Goal: Transaction & Acquisition: Purchase product/service

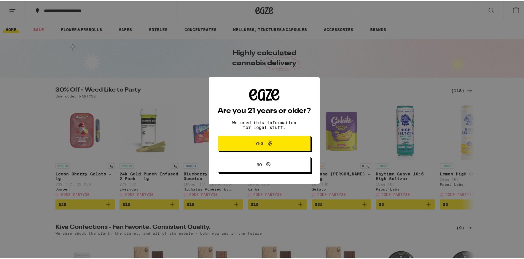
click at [268, 144] on icon at bounding box center [270, 142] width 4 height 5
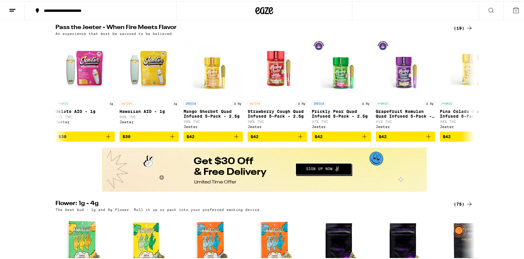
scroll to position [297, 0]
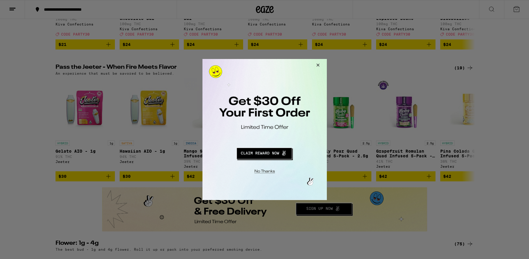
click at [261, 173] on button "Close Modal" at bounding box center [263, 170] width 121 height 9
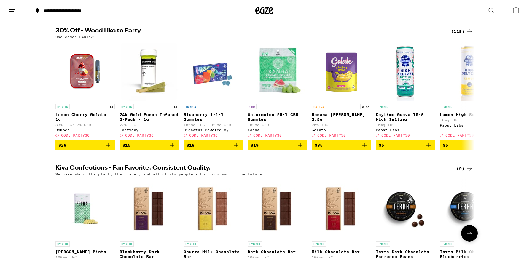
scroll to position [0, 0]
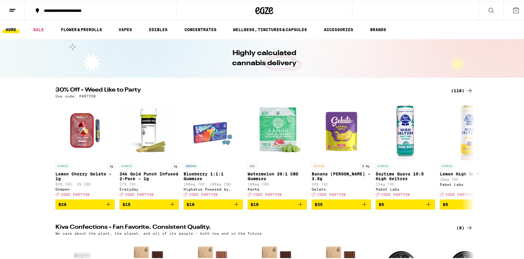
click at [14, 5] on button at bounding box center [12, 9] width 25 height 19
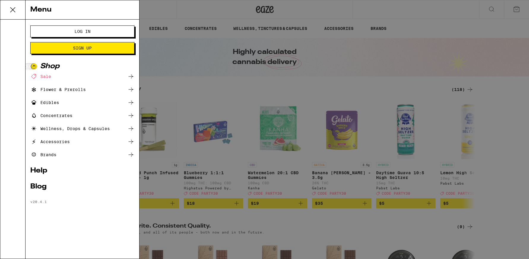
click at [55, 31] on span "Log In" at bounding box center [82, 31] width 56 height 4
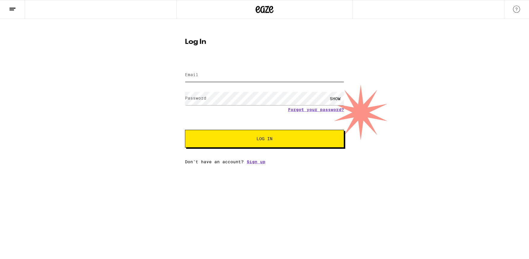
type input "andy@haleyonline.net"
click at [339, 98] on div "SHOW" at bounding box center [335, 98] width 18 height 13
click at [271, 140] on span "Log In" at bounding box center [264, 139] width 16 height 4
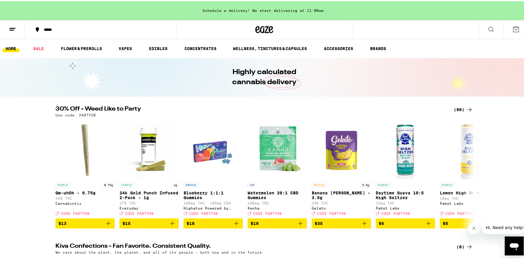
click at [8, 28] on button at bounding box center [12, 28] width 25 height 19
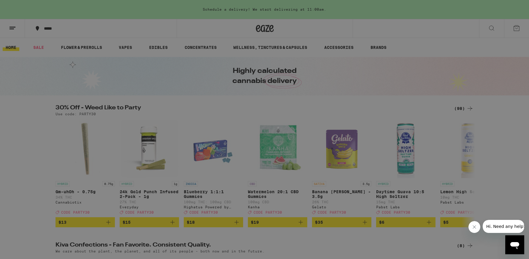
click at [54, 208] on link "Account" at bounding box center [82, 207] width 104 height 7
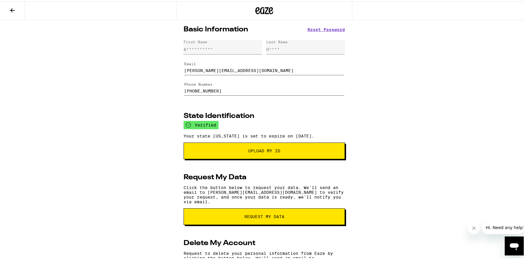
click at [313, 28] on span "Reset Password" at bounding box center [326, 28] width 37 height 4
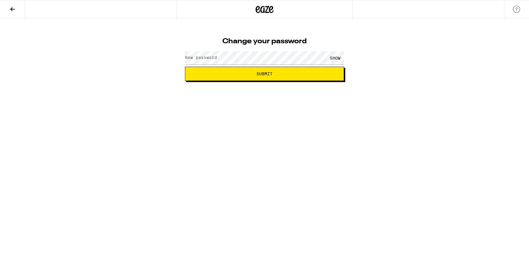
click at [203, 58] on label "New password" at bounding box center [201, 57] width 32 height 5
click at [333, 57] on div "SHOW" at bounding box center [335, 57] width 18 height 13
click at [177, 58] on div "Change your password New password HIDE Submit" at bounding box center [264, 50] width 529 height 62
click at [252, 76] on span "Submit" at bounding box center [264, 74] width 149 height 4
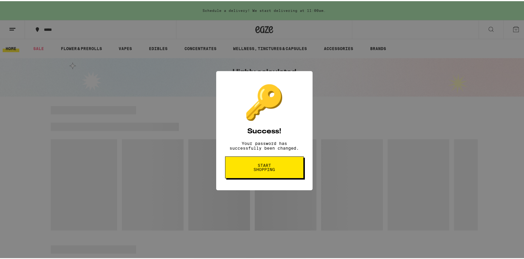
click at [257, 171] on span "Start shopping" at bounding box center [264, 166] width 31 height 8
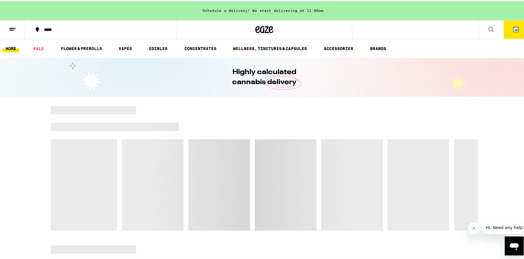
click at [13, 28] on icon at bounding box center [12, 28] width 7 height 7
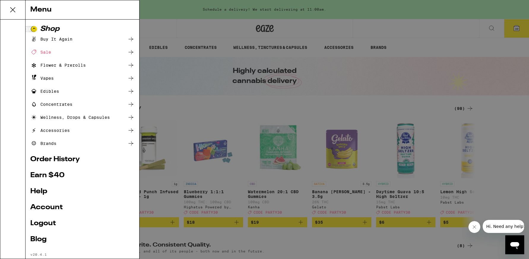
click at [453, 47] on div "Menu Shop Buy It Again Sale Flower & Prerolls Vapes Edibles Concentrates Wellne…" at bounding box center [264, 129] width 529 height 259
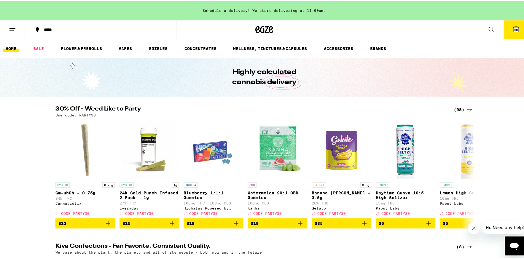
click at [514, 26] on icon at bounding box center [516, 28] width 5 height 5
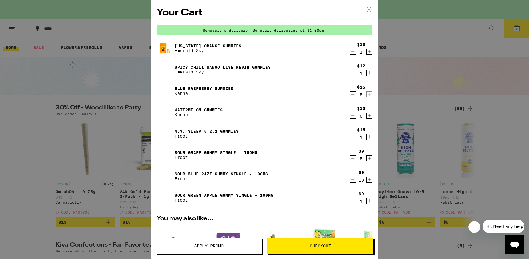
click at [163, 130] on img at bounding box center [165, 134] width 17 height 17
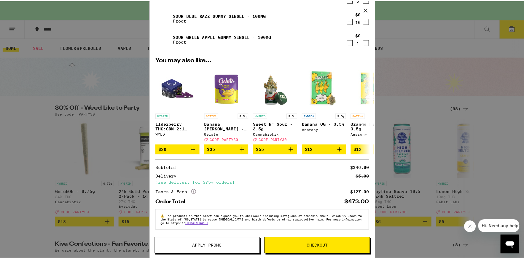
scroll to position [163, 0]
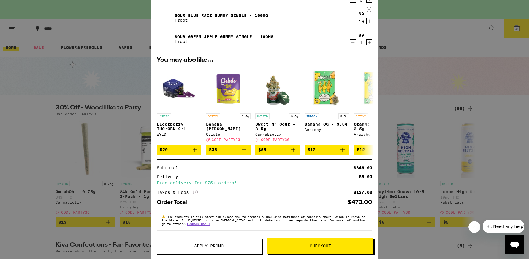
click at [210, 247] on span "Apply Promo" at bounding box center [208, 246] width 29 height 4
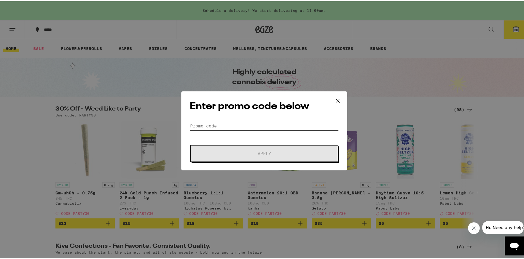
click at [220, 125] on input "Promo Code" at bounding box center [264, 124] width 149 height 9
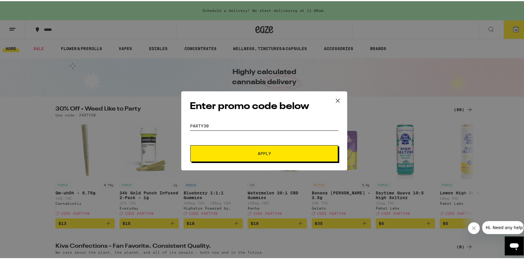
type input "party30"
click at [225, 154] on span "Apply" at bounding box center [264, 152] width 107 height 4
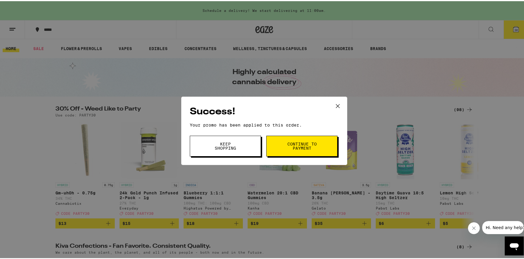
click at [228, 147] on span "Keep Shopping" at bounding box center [225, 145] width 30 height 8
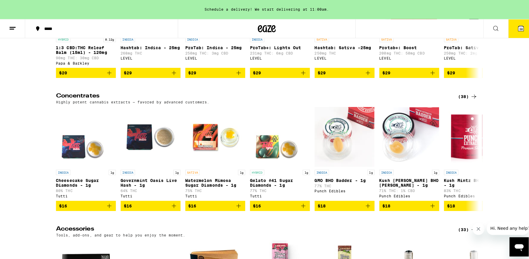
scroll to position [2344, 0]
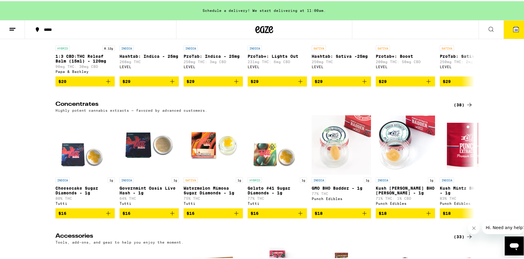
click at [515, 28] on span "30" at bounding box center [517, 29] width 4 height 4
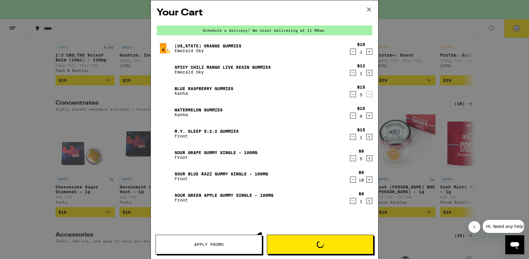
scroll to position [2283, 0]
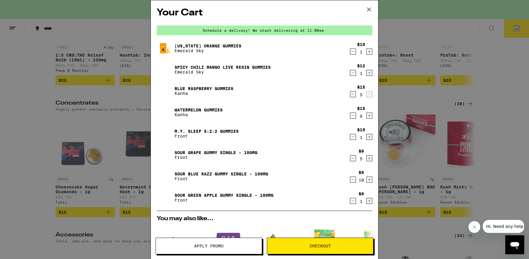
click at [366, 137] on icon "Increment" at bounding box center [368, 137] width 5 height 7
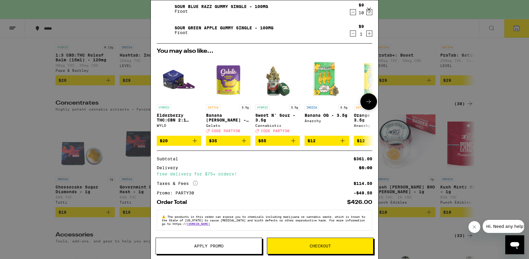
scroll to position [172, 0]
click at [311, 250] on button "Checkout" at bounding box center [320, 246] width 107 height 17
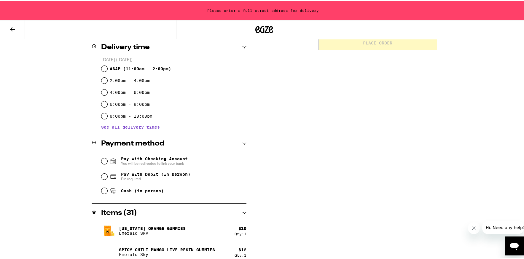
scroll to position [148, 0]
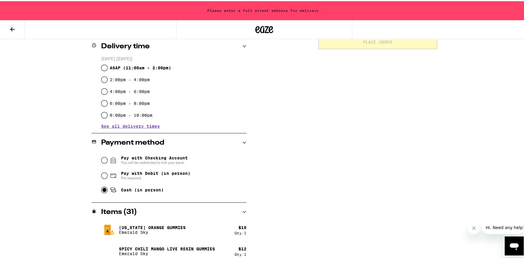
click at [103, 192] on input "Cash (in person)" at bounding box center [104, 189] width 6 height 6
radio input "true"
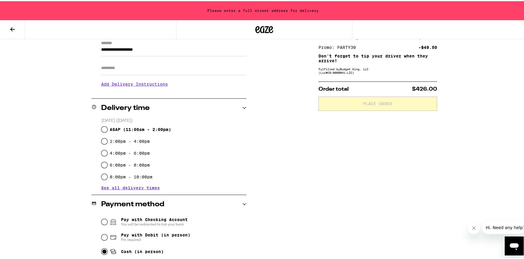
scroll to position [59, 0]
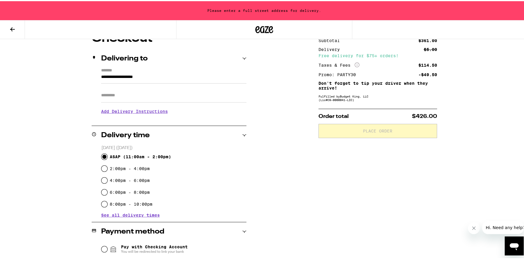
click at [101, 155] on input "ASAP ( 11:00am - 2:00pm )" at bounding box center [104, 156] width 6 height 6
radio input "true"
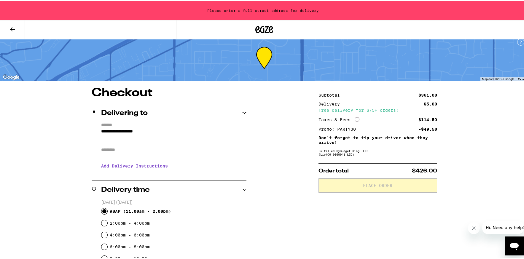
scroll to position [0, 0]
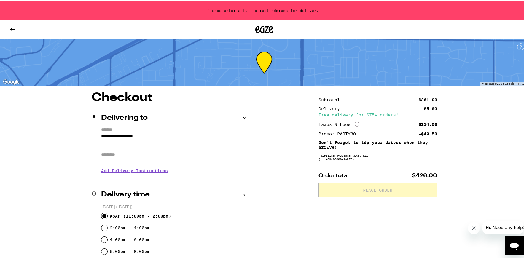
click at [123, 169] on h3 "Add Delivery Instructions" at bounding box center [173, 170] width 145 height 14
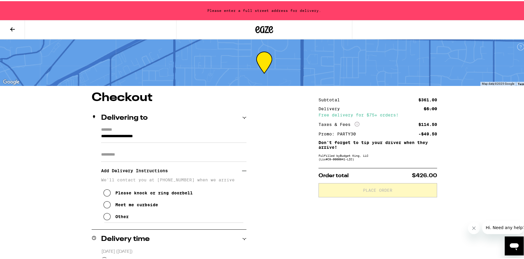
click at [106, 193] on icon at bounding box center [107, 191] width 7 height 7
click at [150, 127] on label "*******" at bounding box center [173, 128] width 145 height 5
click at [150, 132] on input "**********" at bounding box center [173, 137] width 145 height 10
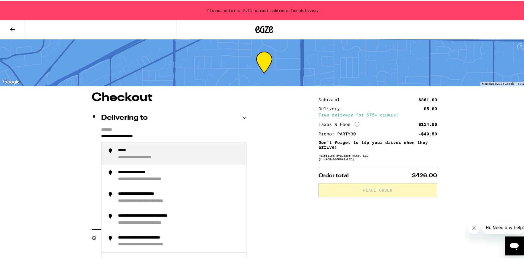
click at [101, 135] on input "**********" at bounding box center [173, 137] width 145 height 10
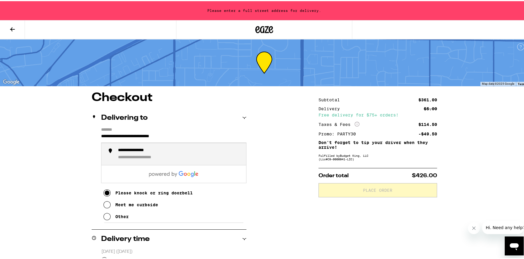
click at [177, 155] on div "**********" at bounding box center [179, 153] width 123 height 12
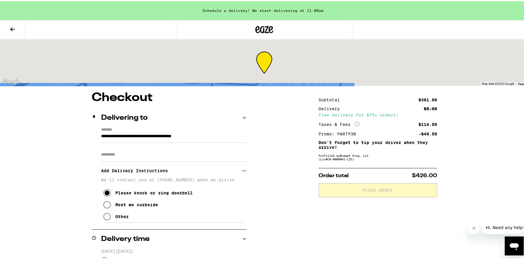
type input "**********"
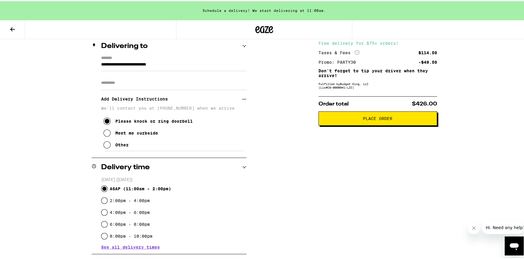
scroll to position [29, 0]
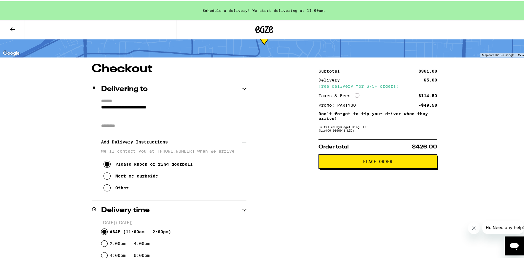
click at [378, 161] on span "Place Order" at bounding box center [377, 160] width 29 height 4
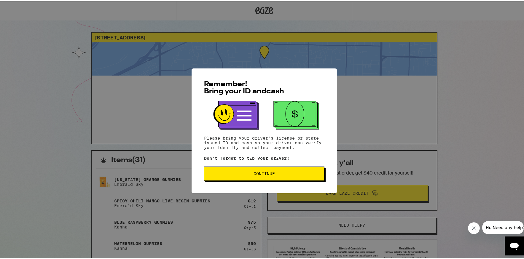
click at [254, 173] on span "Continue" at bounding box center [264, 173] width 21 height 4
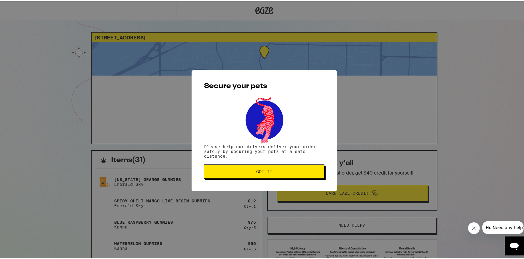
click at [253, 173] on span "Got it" at bounding box center [264, 171] width 110 height 4
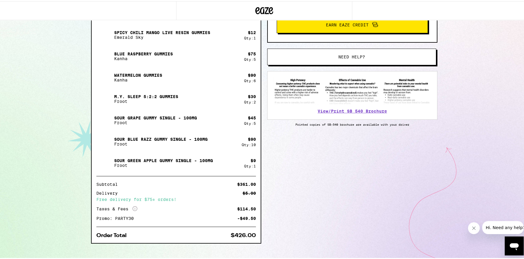
scroll to position [176, 0]
